Goal: Information Seeking & Learning: Learn about a topic

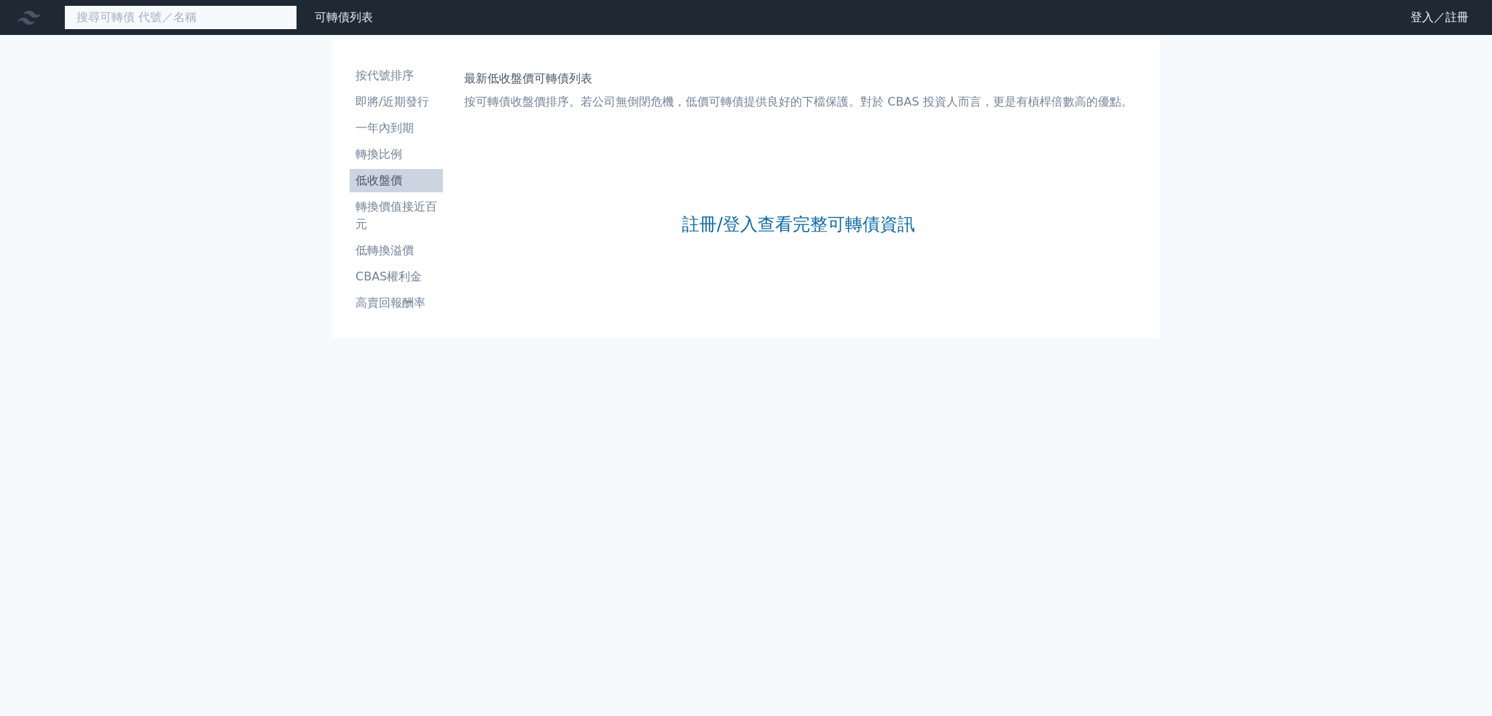
click at [186, 20] on input at bounding box center [180, 17] width 233 height 25
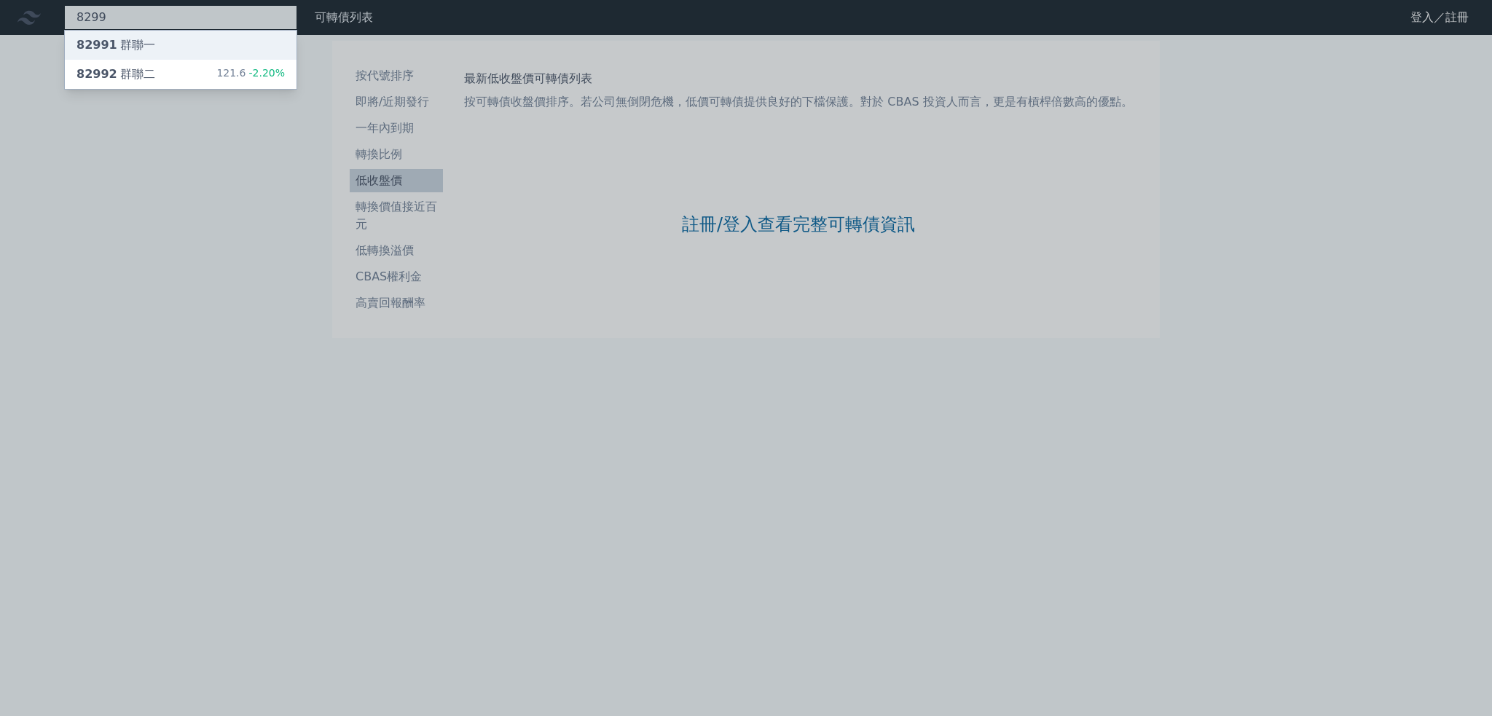
type input "8299"
drag, startPoint x: 175, startPoint y: 35, endPoint x: 195, endPoint y: 40, distance: 21.0
click at [175, 36] on div "82991 群聯一" at bounding box center [181, 45] width 232 height 29
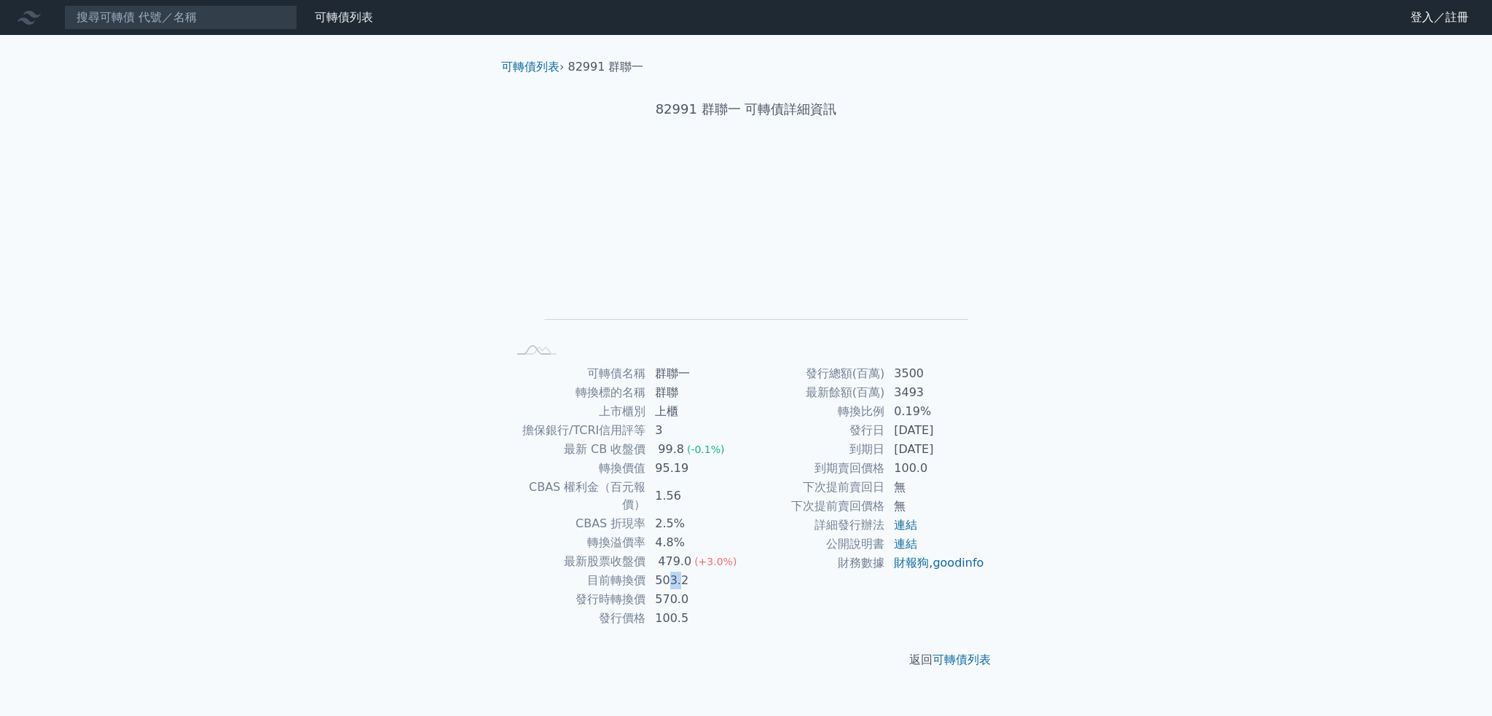
drag, startPoint x: 679, startPoint y: 568, endPoint x: 670, endPoint y: 567, distance: 8.8
click at [670, 571] on td "503.2" at bounding box center [696, 580] width 100 height 19
click at [696, 571] on td "503.2" at bounding box center [696, 580] width 100 height 19
click at [695, 571] on td "503.2" at bounding box center [696, 580] width 100 height 19
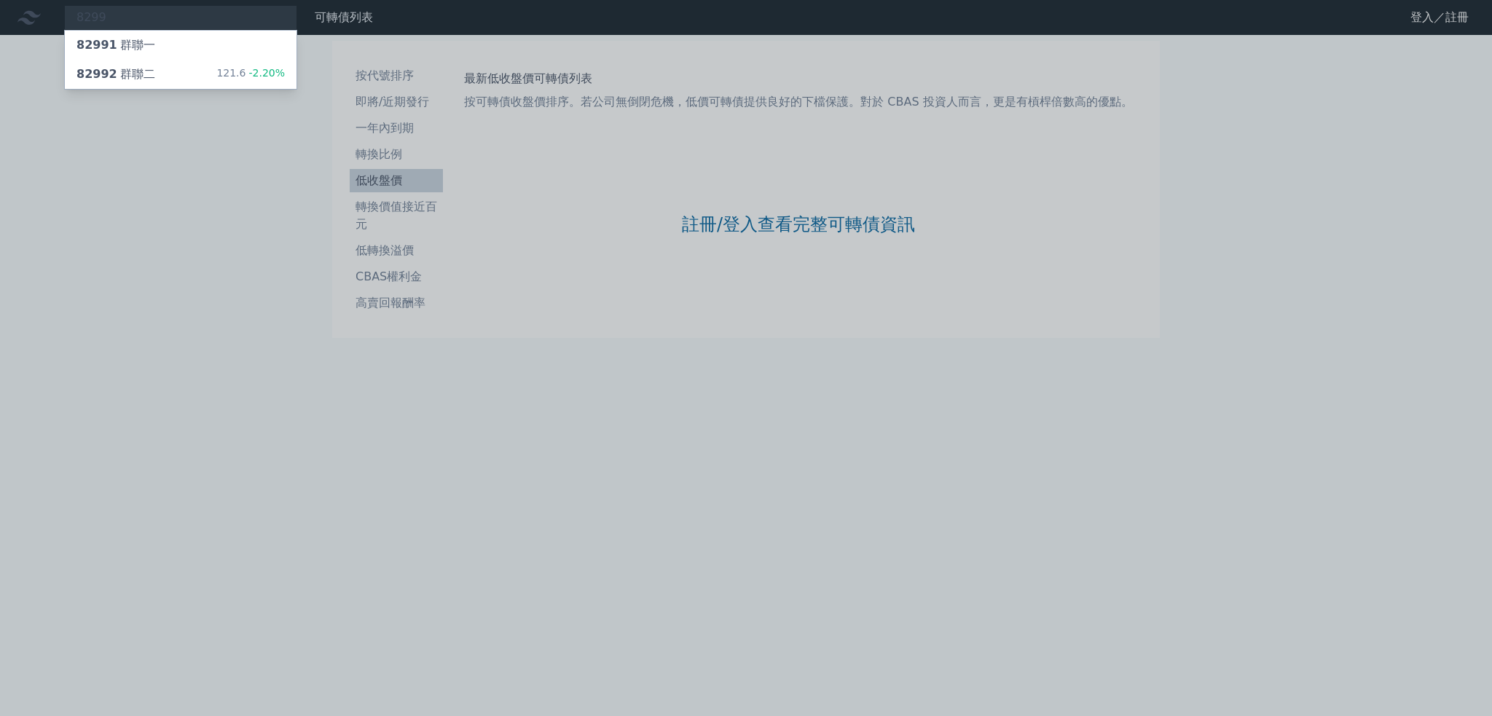
click at [672, 201] on div at bounding box center [746, 358] width 1492 height 716
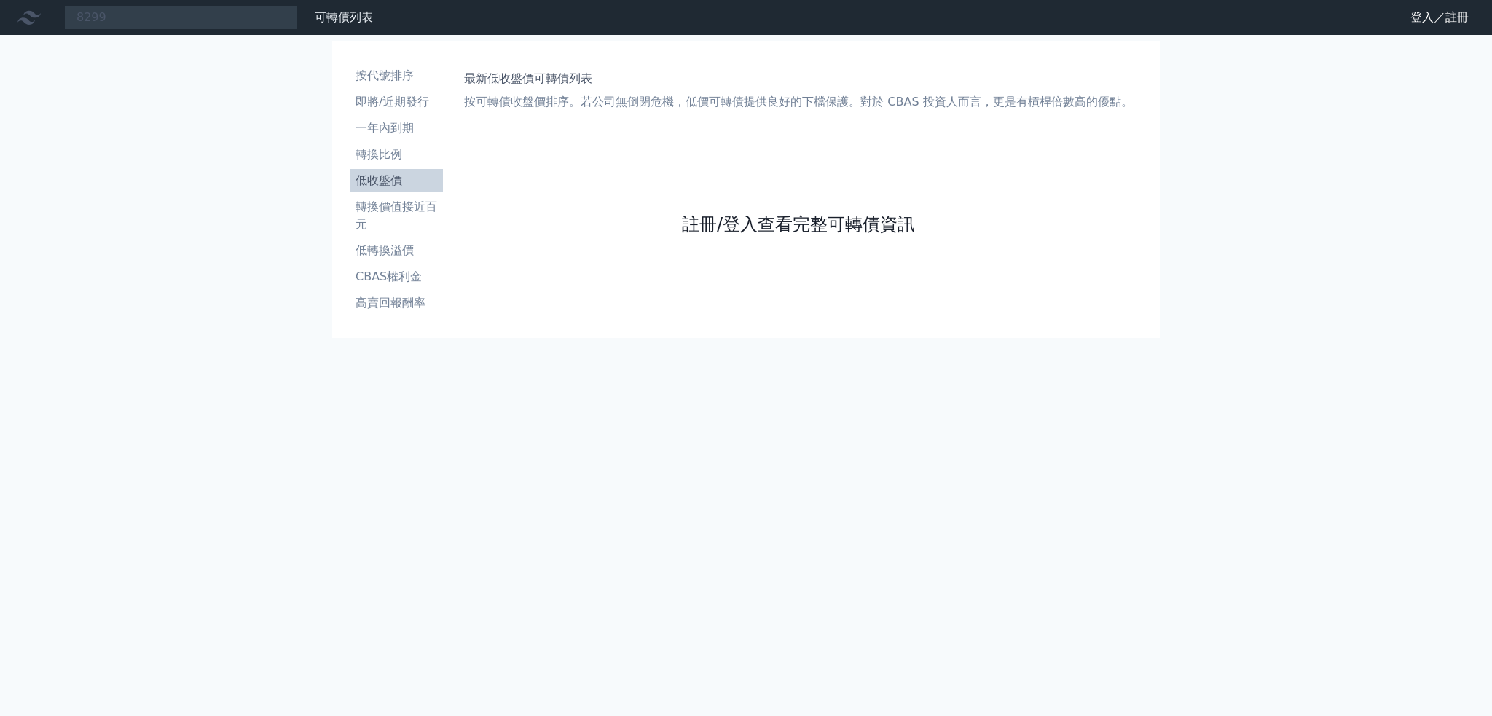
click at [757, 233] on link "註冊/登入查看完整可轉債資訊" at bounding box center [798, 224] width 233 height 23
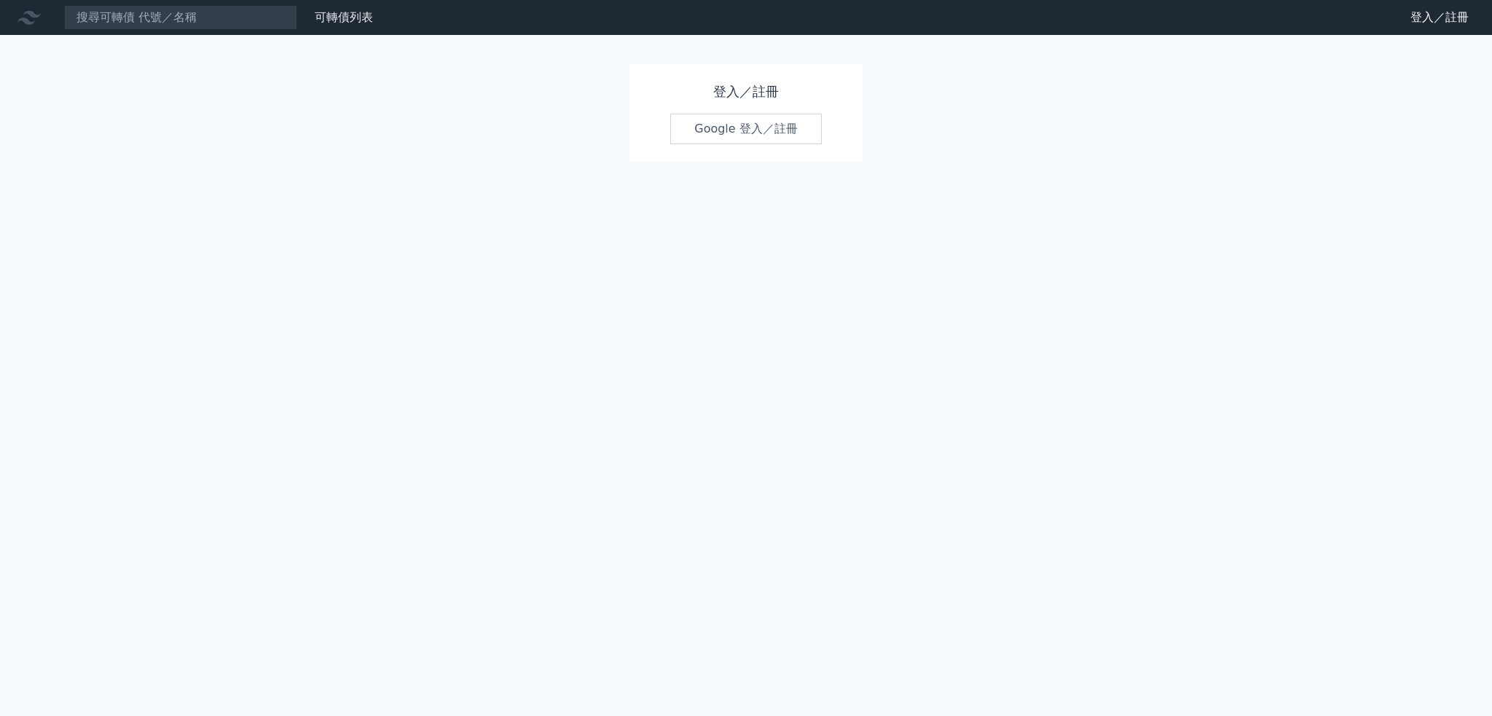
click at [728, 115] on link "Google 登入／註冊" at bounding box center [745, 129] width 151 height 31
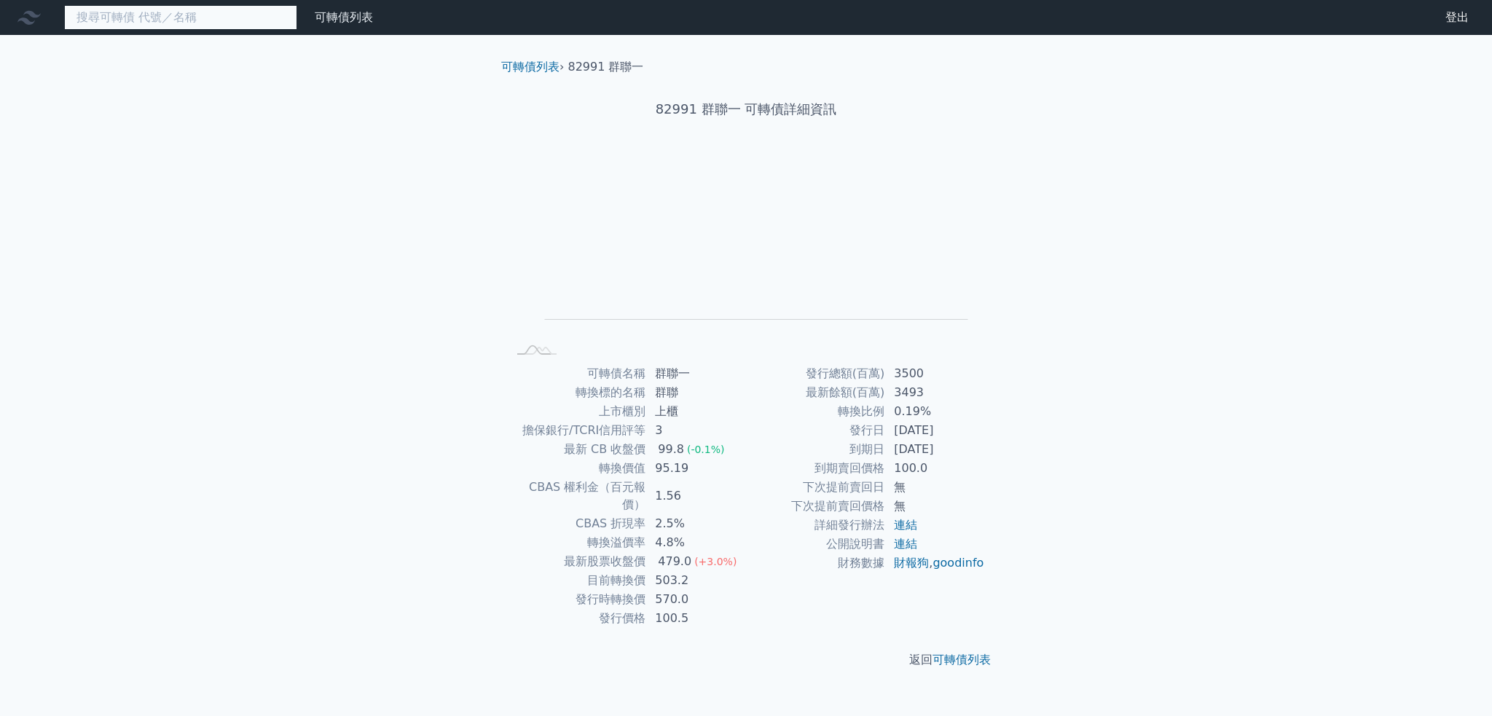
click at [251, 18] on input at bounding box center [180, 17] width 233 height 25
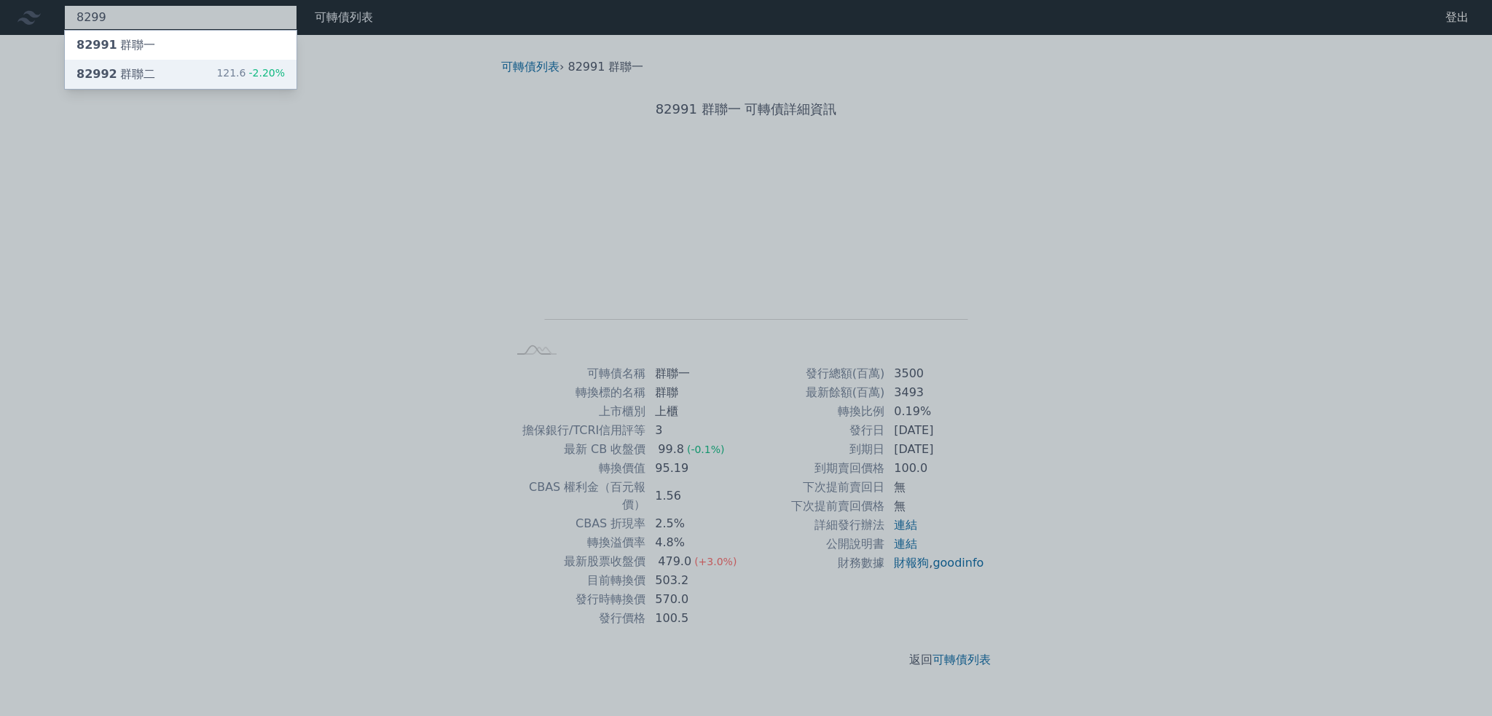
type input "8299"
click at [156, 77] on div "82992 群聯二 121.6 -2.20%" at bounding box center [181, 74] width 232 height 29
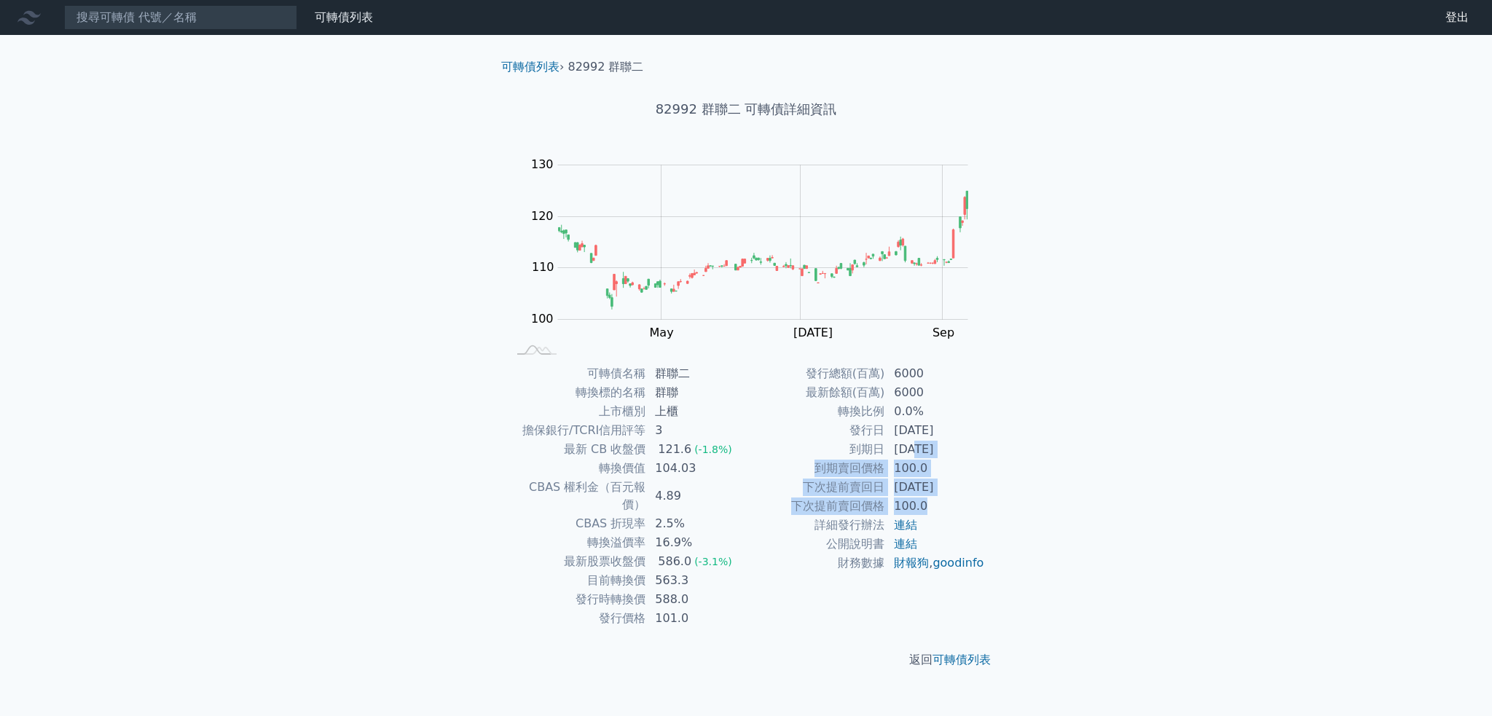
drag, startPoint x: 913, startPoint y: 445, endPoint x: 976, endPoint y: 498, distance: 82.2
click at [976, 498] on tbody "發行總額(百萬) 6000 最新餘額(百萬) 6000 轉換比例 0.0% 發行日 2024-01-23 到期日 2029-01-23 到期賣回價格 100.…" at bounding box center [865, 468] width 239 height 208
click at [976, 498] on td "100.0" at bounding box center [935, 506] width 100 height 19
drag, startPoint x: 664, startPoint y: 560, endPoint x: 702, endPoint y: 566, distance: 38.3
click at [695, 571] on td "563.3" at bounding box center [696, 580] width 100 height 19
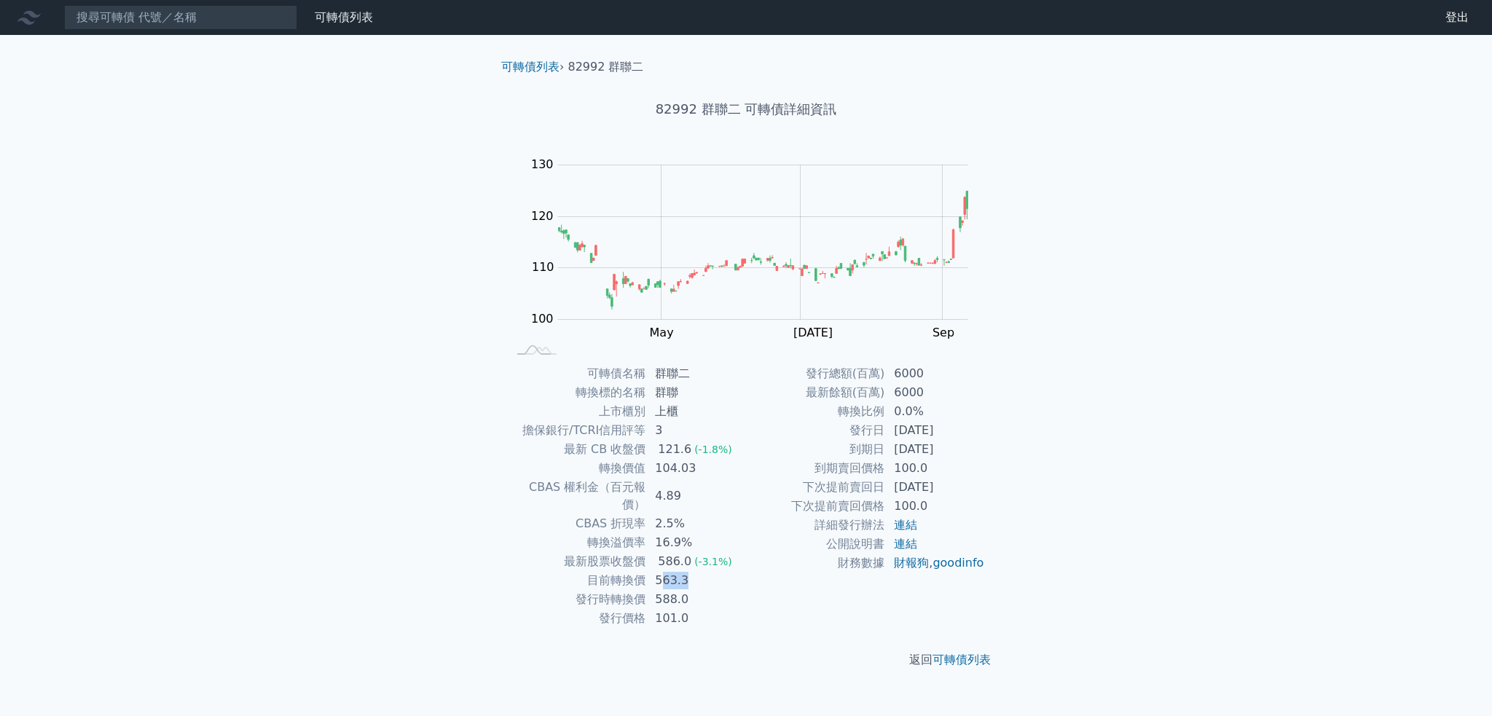
click at [702, 571] on td "563.3" at bounding box center [696, 580] width 100 height 19
drag, startPoint x: 695, startPoint y: 580, endPoint x: 688, endPoint y: 535, distance: 45.7
click at [688, 535] on tbody "可轉債名稱 群聯二 轉換標的名稱 群聯 上市櫃別 上櫃 擔保銀行/TCRI信用評等 3 最新 CB 收盤價 121.6 (-1.8%) 轉換價值 104.03…" at bounding box center [626, 496] width 239 height 264
drag, startPoint x: 653, startPoint y: 538, endPoint x: 711, endPoint y: 543, distance: 57.7
click at [711, 552] on td "586.0 (-3.1%)" at bounding box center [696, 561] width 100 height 19
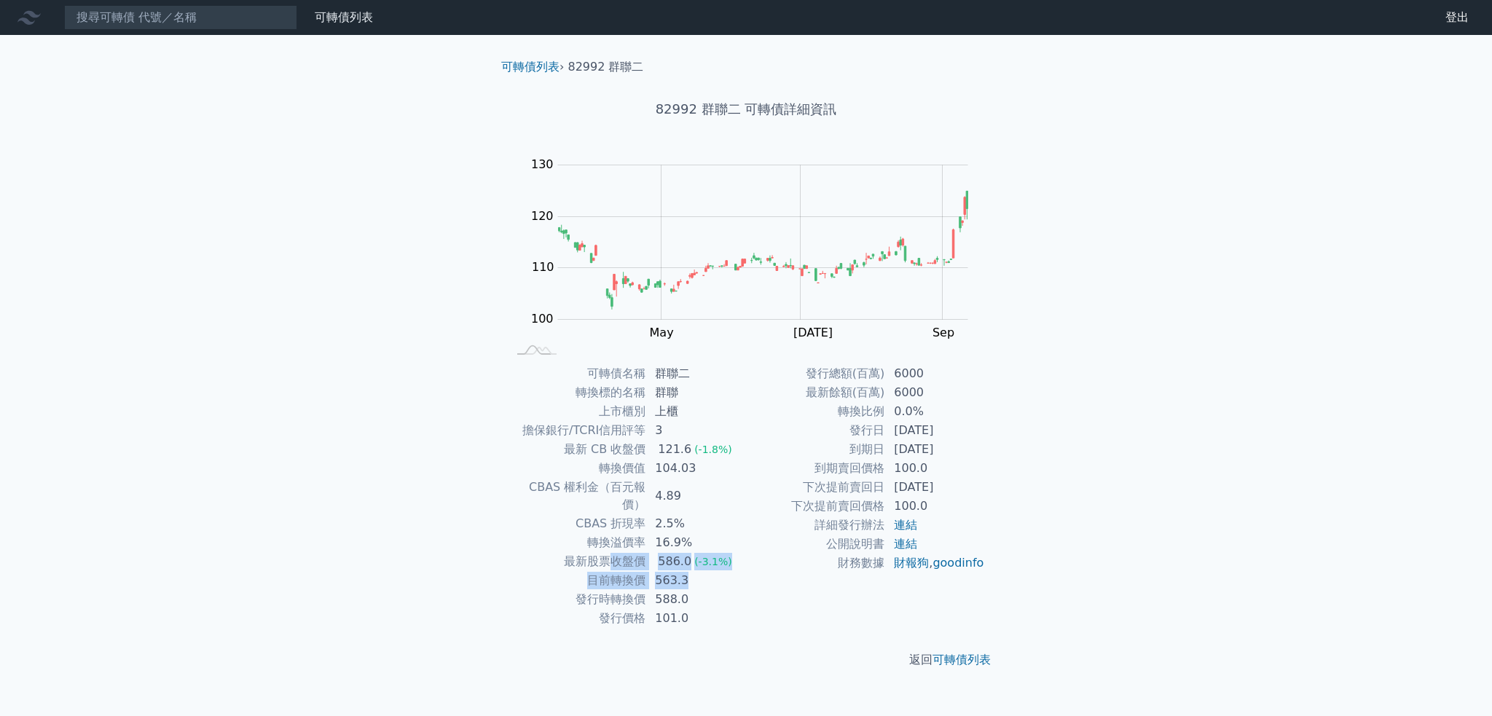
drag, startPoint x: 734, startPoint y: 556, endPoint x: 556, endPoint y: 548, distance: 177.9
click at [585, 548] on tbody "可轉債名稱 群聯二 轉換標的名稱 群聯 上市櫃別 上櫃 擔保銀行/TCRI信用評等 3 最新 CB 收盤價 121.6 (-1.8%) 轉換價值 104.03…" at bounding box center [626, 496] width 239 height 264
drag, startPoint x: 556, startPoint y: 548, endPoint x: 745, endPoint y: 547, distance: 188.6
click at [745, 552] on tr "最新股票收盤價 586.0 (-3.1%)" at bounding box center [626, 561] width 239 height 19
click at [728, 552] on td "586.0 (-3.1%)" at bounding box center [696, 561] width 100 height 19
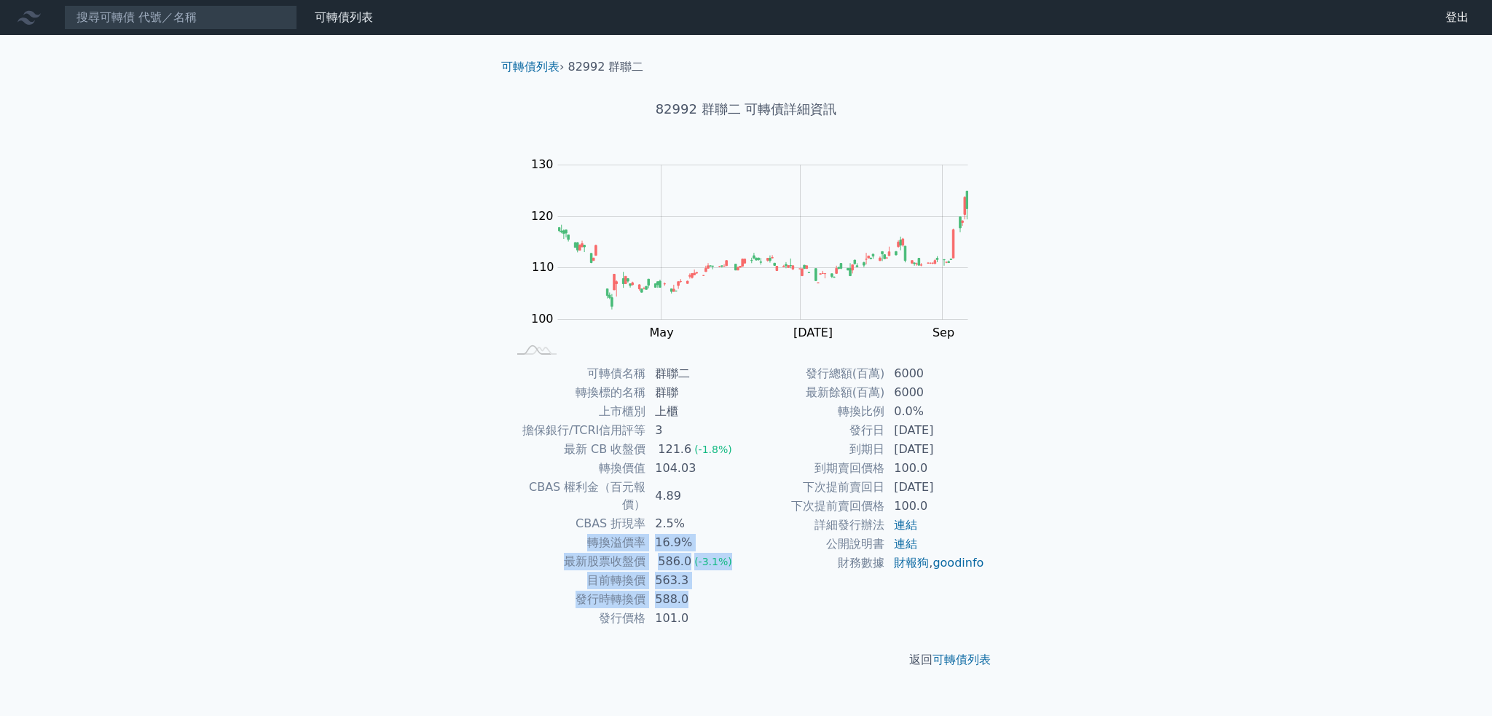
drag, startPoint x: 701, startPoint y: 579, endPoint x: 690, endPoint y: 495, distance: 85.1
click at [690, 497] on tbody "可轉債名稱 群聯二 轉換標的名稱 群聯 上市櫃別 上櫃 擔保銀行/TCRI信用評等 3 最新 CB 收盤價 121.6 (-1.8%) 轉換價值 104.03…" at bounding box center [626, 496] width 239 height 264
drag, startPoint x: 693, startPoint y: 465, endPoint x: 731, endPoint y: 583, distance: 123.0
click at [731, 583] on tbody "可轉債名稱 群聯二 轉換標的名稱 群聯 上市櫃別 上櫃 擔保銀行/TCRI信用評等 3 最新 CB 收盤價 121.6 (-1.8%) 轉換價值 104.03…" at bounding box center [626, 496] width 239 height 264
click at [731, 590] on td "588.0" at bounding box center [696, 599] width 100 height 19
